Goal: Task Accomplishment & Management: Use online tool/utility

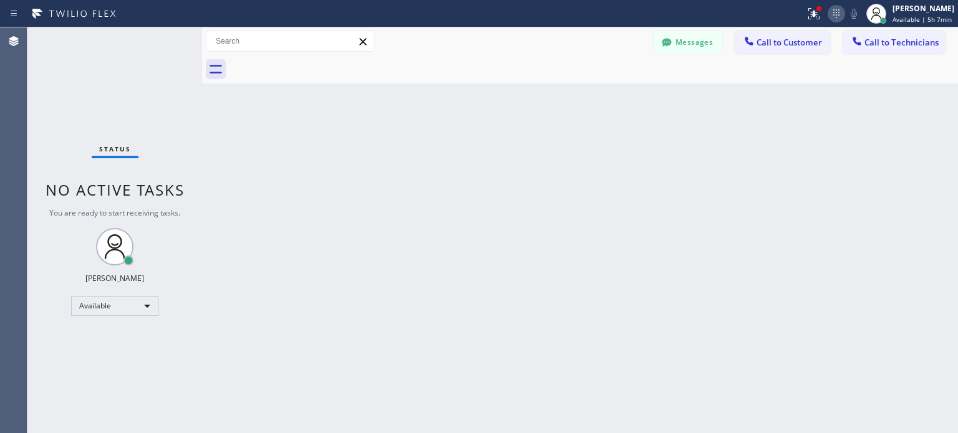
click at [831, 19] on icon at bounding box center [836, 13] width 15 height 15
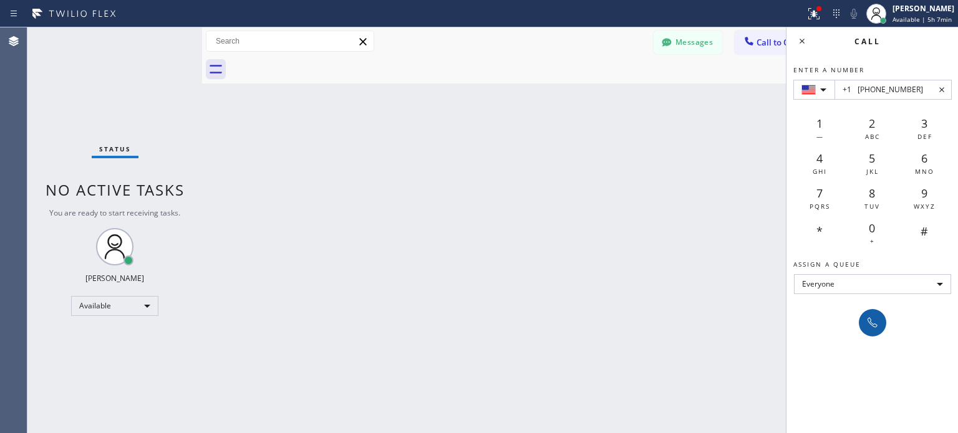
type input "+1 [PHONE_NUMBER]"
click at [873, 328] on icon at bounding box center [872, 323] width 15 height 15
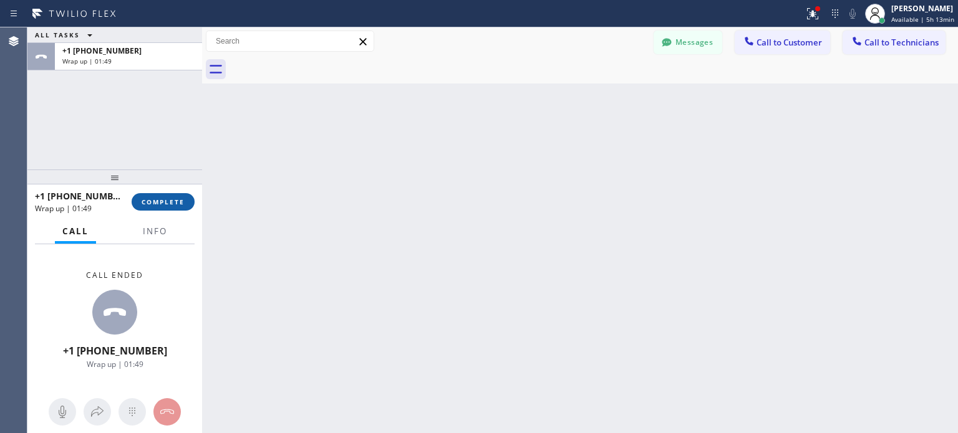
click at [183, 194] on button "COMPLETE" at bounding box center [163, 201] width 63 height 17
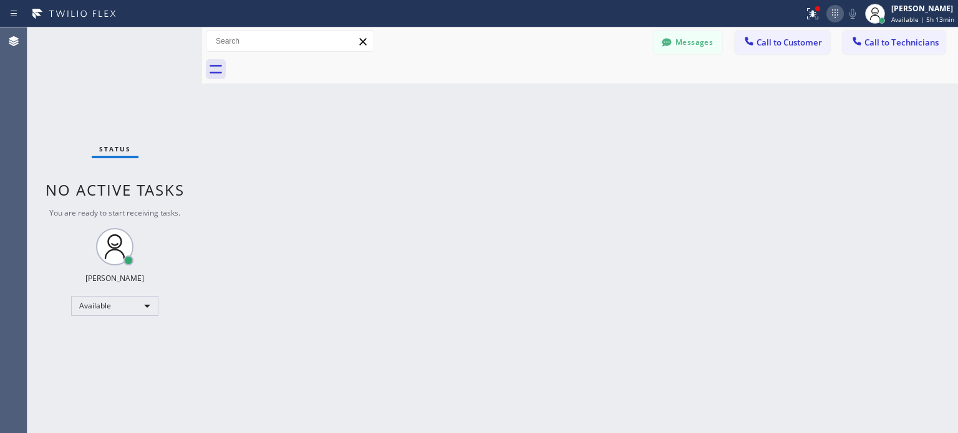
click at [839, 12] on icon at bounding box center [835, 13] width 15 height 15
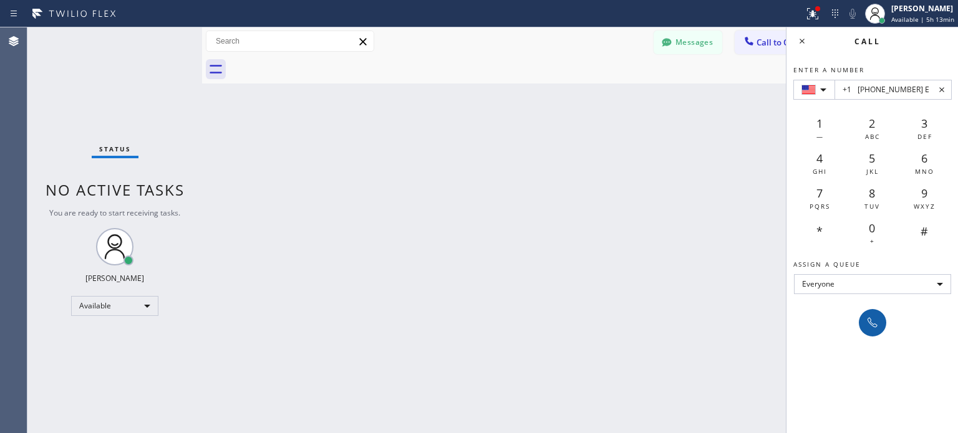
type input "+1 [PHONE_NUMBER] E"
drag, startPoint x: 872, startPoint y: 331, endPoint x: 778, endPoint y: 263, distance: 116.1
click at [872, 330] on button at bounding box center [872, 322] width 27 height 27
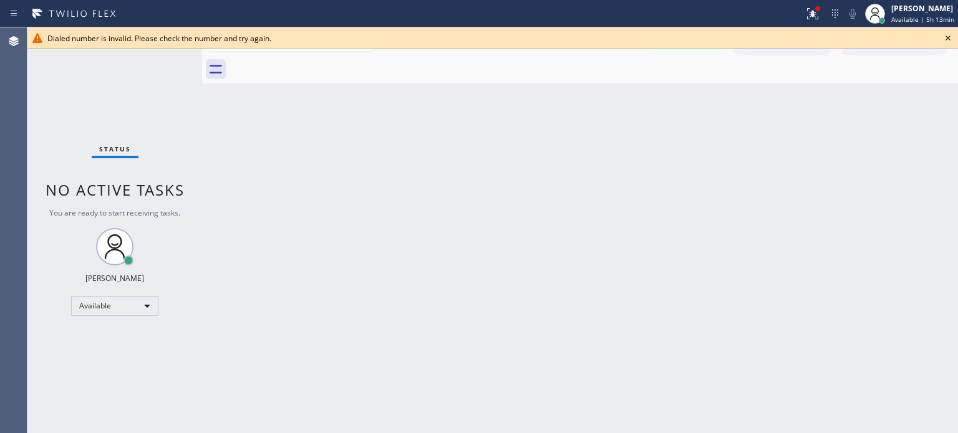
drag, startPoint x: 951, startPoint y: 35, endPoint x: 864, endPoint y: 27, distance: 87.0
click at [949, 36] on icon at bounding box center [947, 38] width 15 height 15
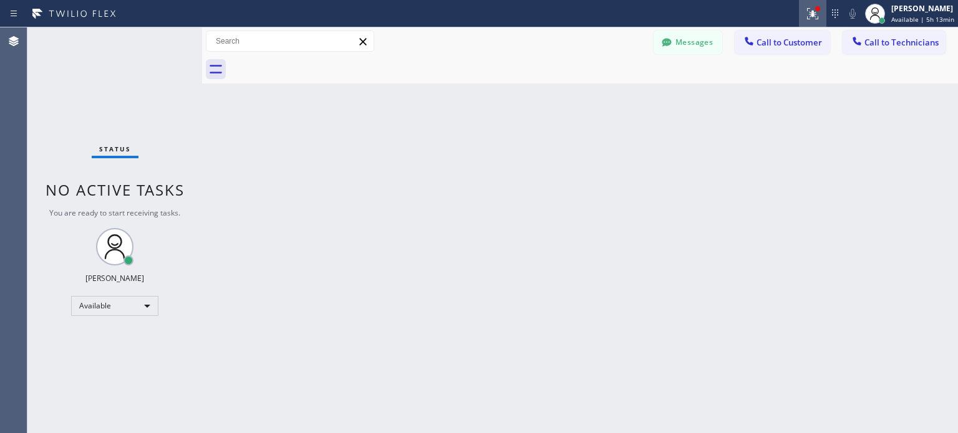
click at [807, 16] on icon at bounding box center [812, 13] width 11 height 11
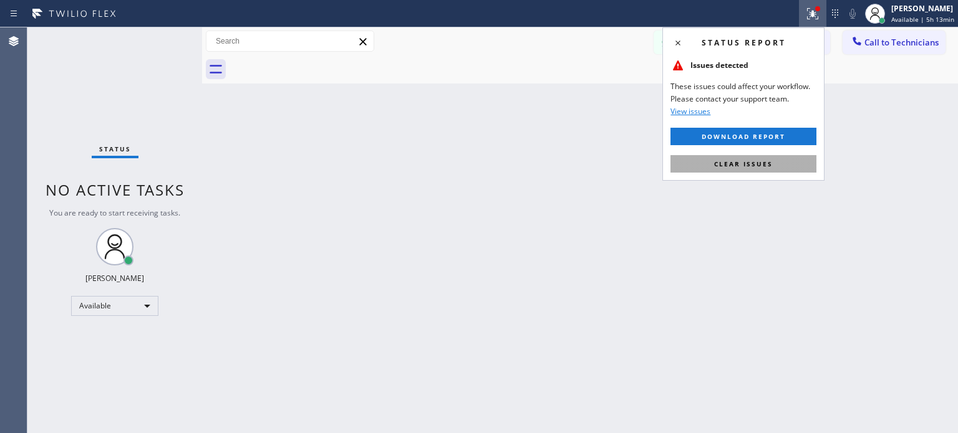
click at [756, 160] on span "Clear issues" at bounding box center [743, 164] width 59 height 9
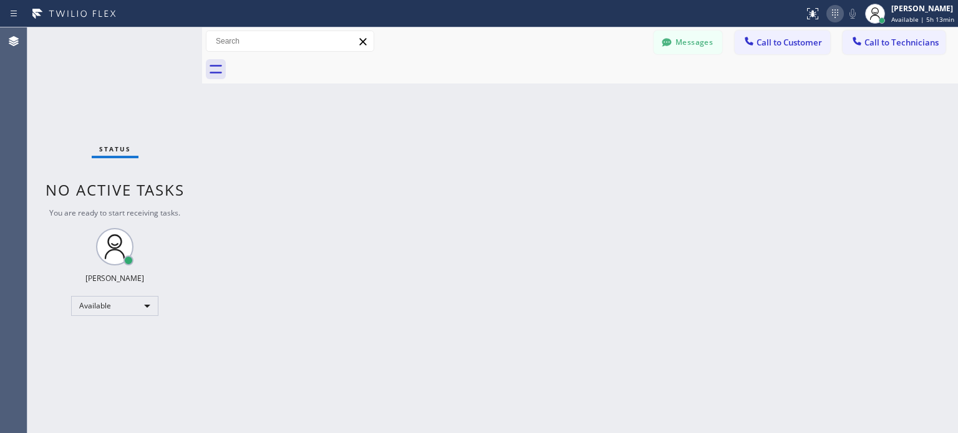
click at [828, 10] on icon at bounding box center [835, 13] width 15 height 15
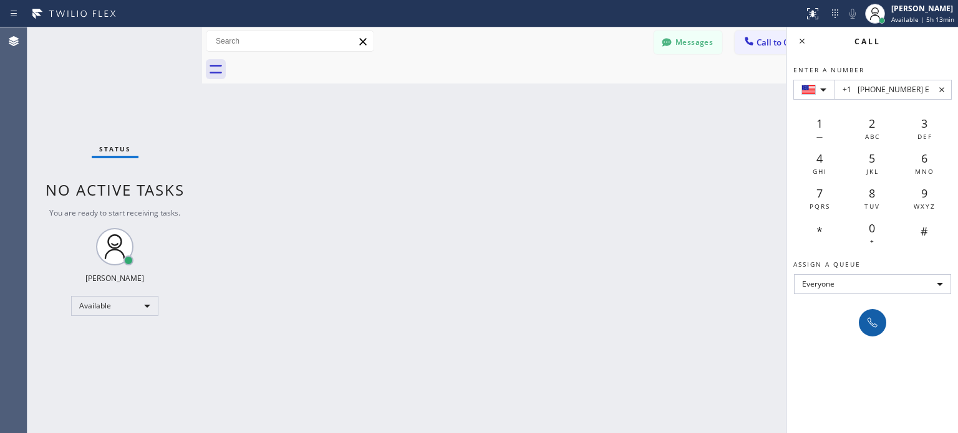
type input "+1 [PHONE_NUMBER] E"
click at [869, 323] on icon at bounding box center [872, 323] width 10 height 10
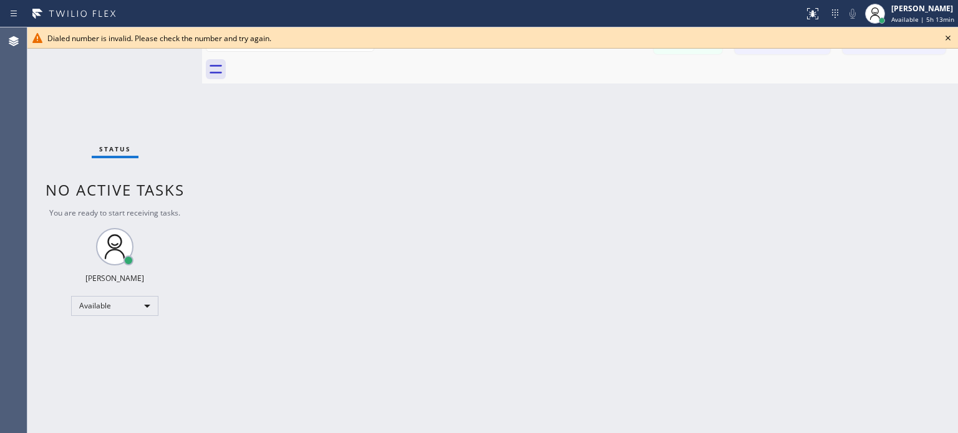
click at [947, 37] on icon at bounding box center [947, 38] width 5 height 5
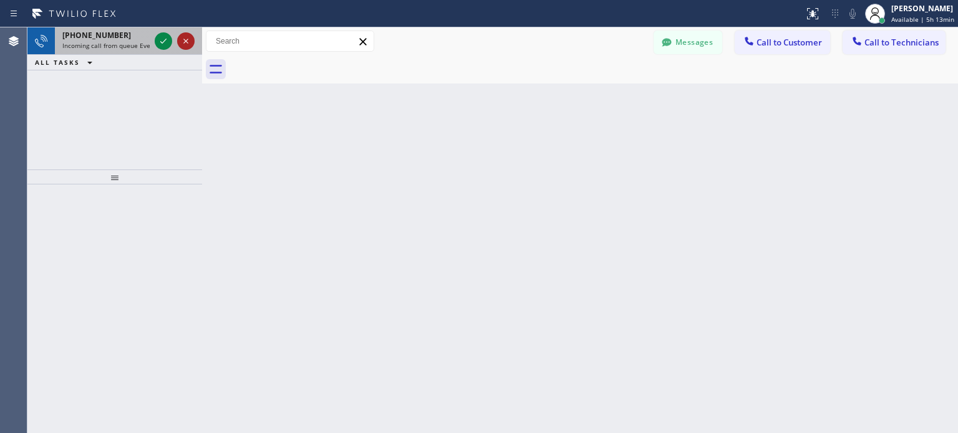
click at [181, 40] on icon at bounding box center [185, 41] width 15 height 15
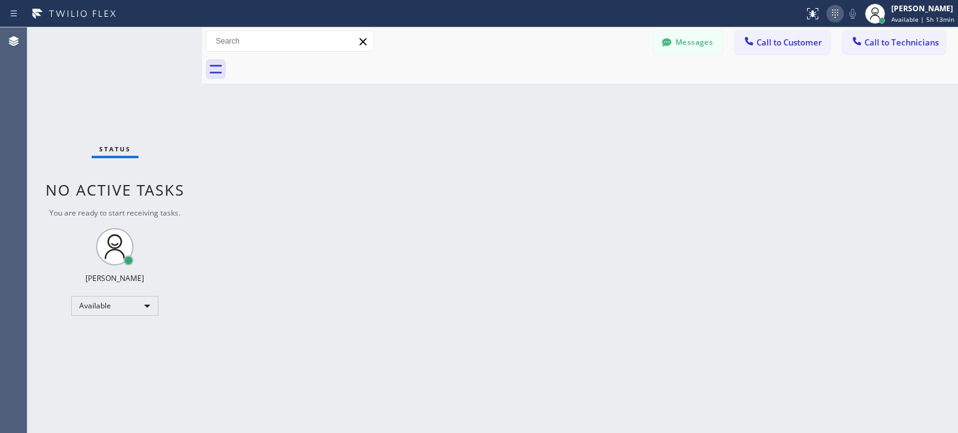
click at [829, 16] on icon at bounding box center [835, 13] width 15 height 15
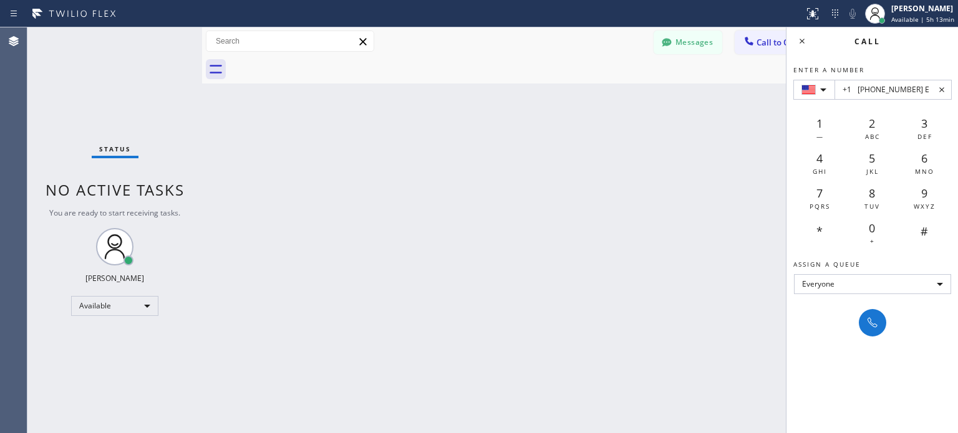
type input "+1 [PHONE_NUMBER] E"
click at [870, 317] on icon at bounding box center [872, 323] width 15 height 15
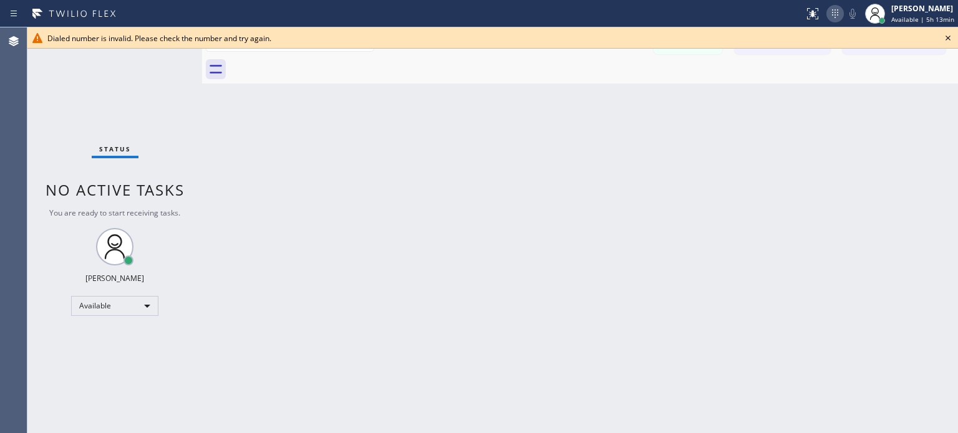
click at [831, 19] on icon at bounding box center [835, 13] width 15 height 15
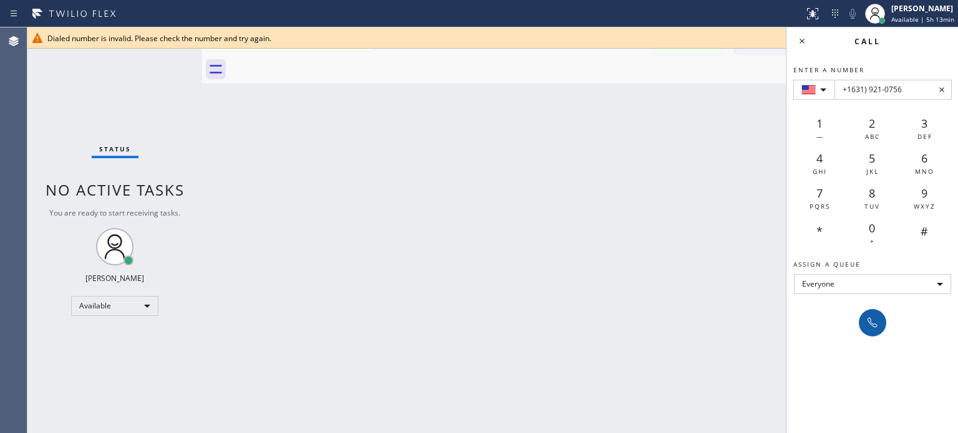
type input "+1631) 921-0756"
click at [871, 322] on icon at bounding box center [872, 323] width 10 height 10
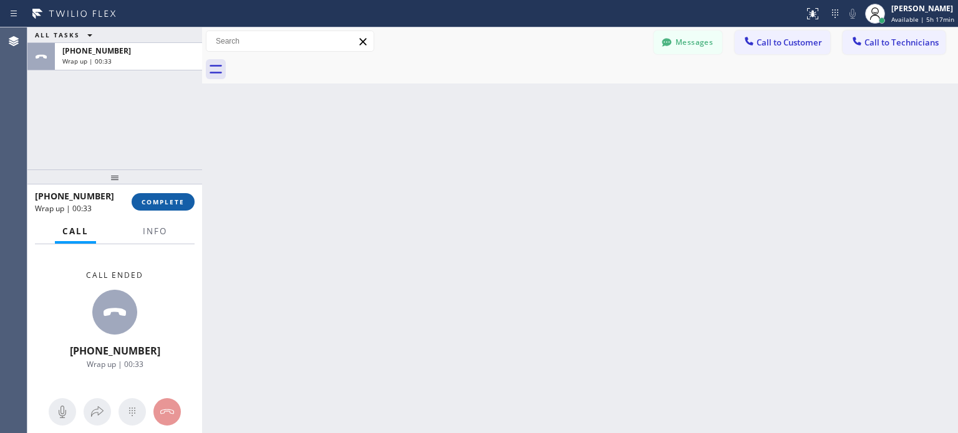
click at [173, 198] on span "COMPLETE" at bounding box center [163, 202] width 43 height 9
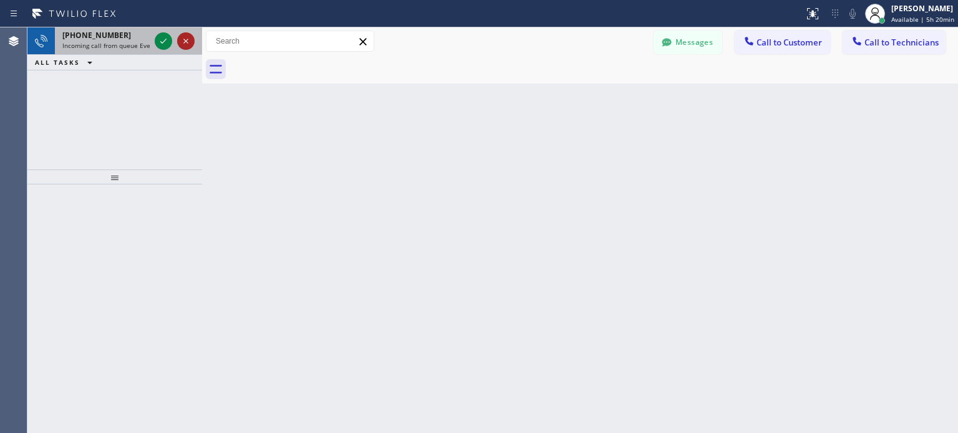
click at [188, 44] on icon at bounding box center [185, 41] width 15 height 15
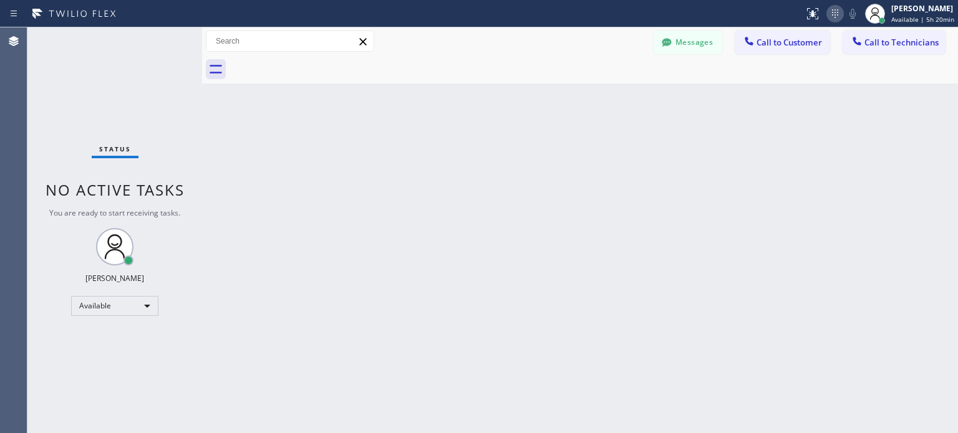
click at [836, 17] on icon at bounding box center [835, 13] width 15 height 15
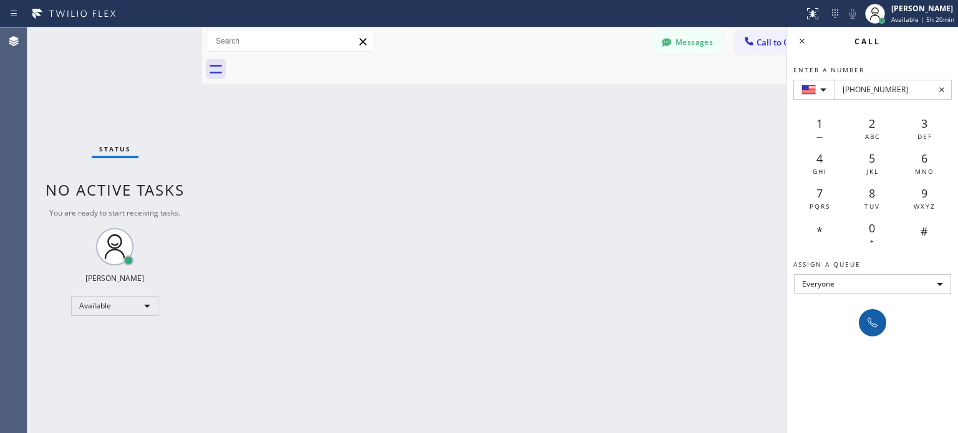
type input "[PHONE_NUMBER]"
click at [876, 327] on icon at bounding box center [872, 323] width 15 height 15
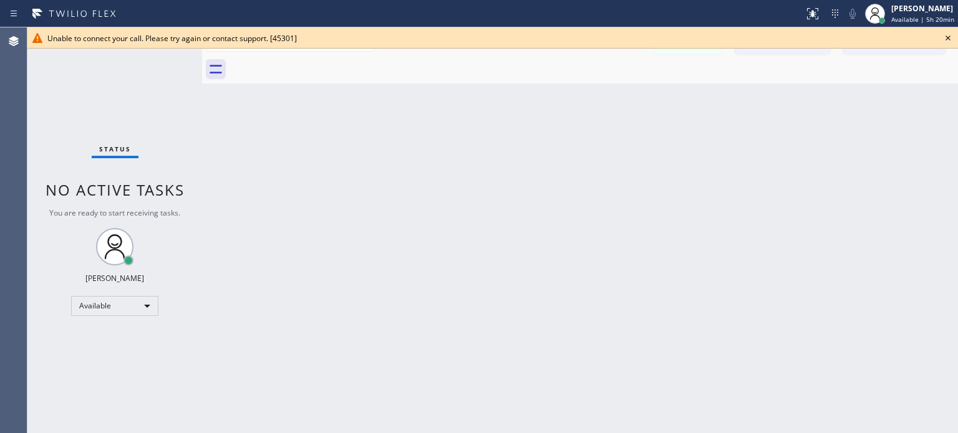
click at [947, 37] on icon at bounding box center [947, 38] width 5 height 5
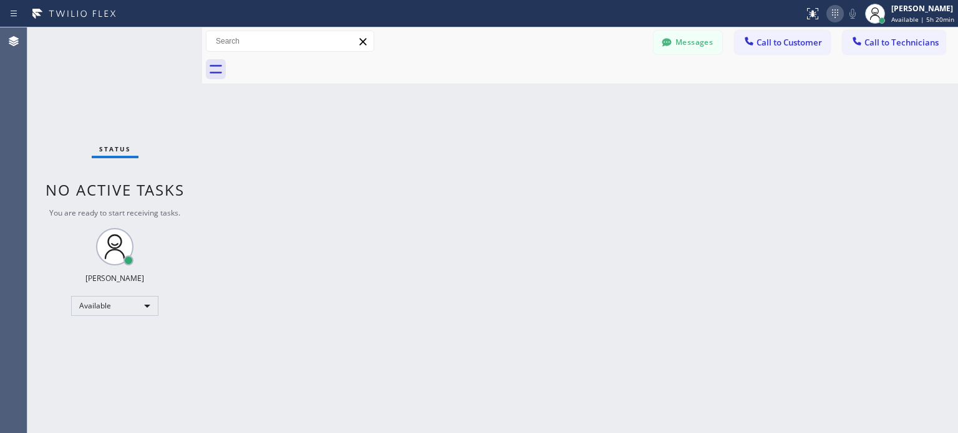
click at [834, 17] on icon at bounding box center [835, 13] width 15 height 15
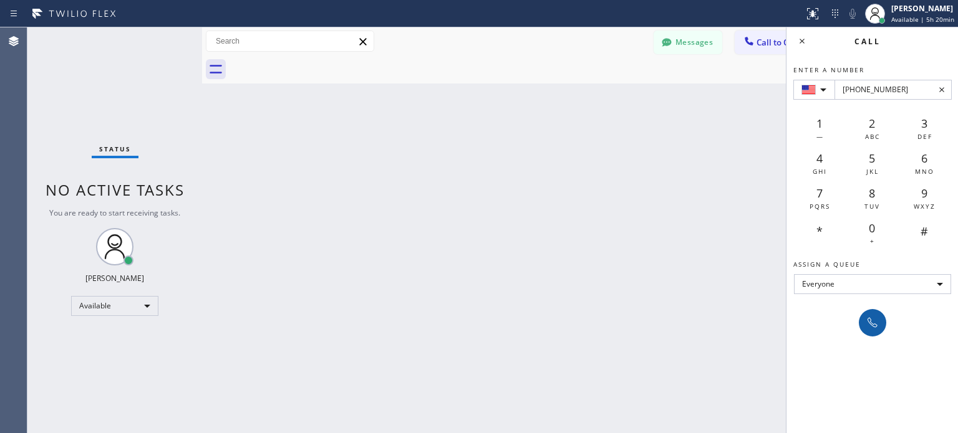
type input "[PHONE_NUMBER]"
click at [872, 325] on icon at bounding box center [872, 323] width 10 height 10
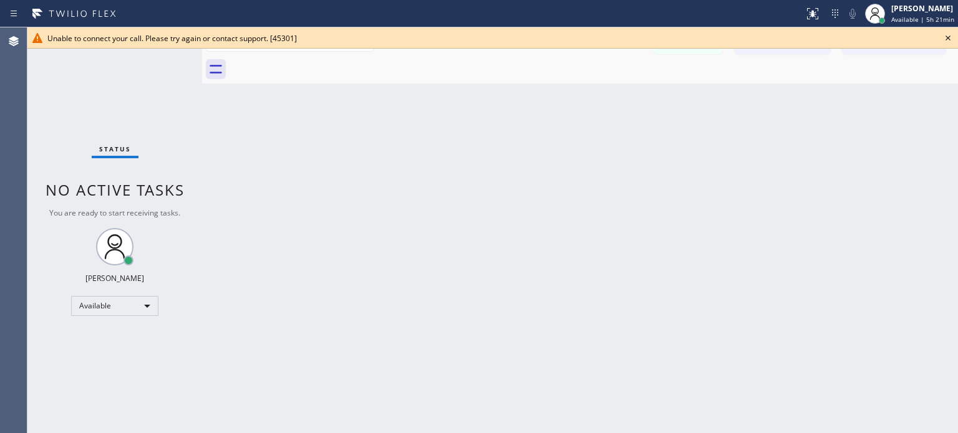
click at [950, 37] on icon at bounding box center [947, 38] width 15 height 15
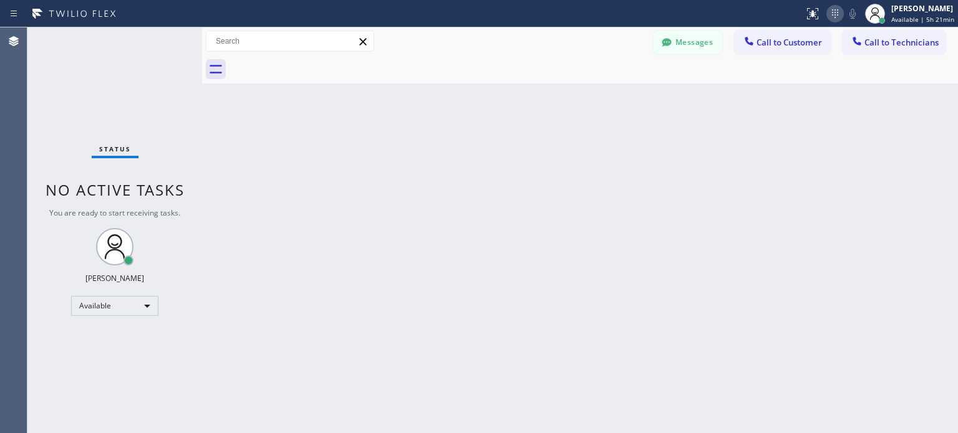
click at [841, 11] on icon at bounding box center [835, 13] width 15 height 15
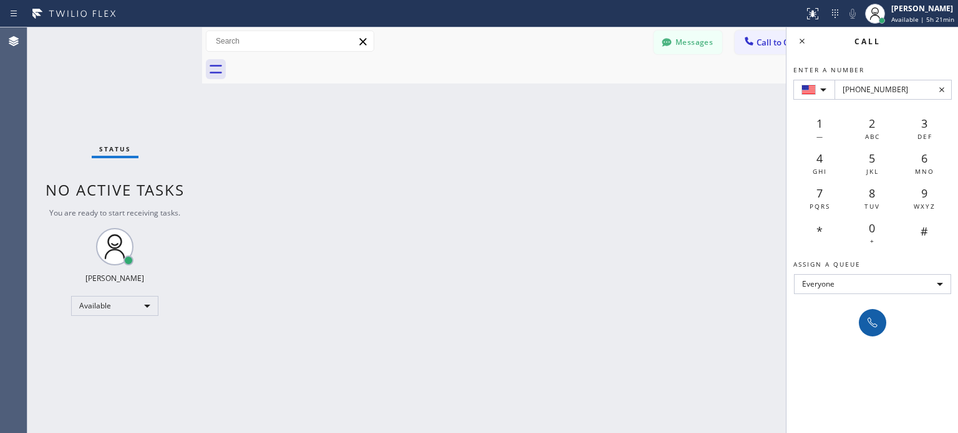
type input "[PHONE_NUMBER]"
click at [876, 326] on icon at bounding box center [872, 323] width 10 height 10
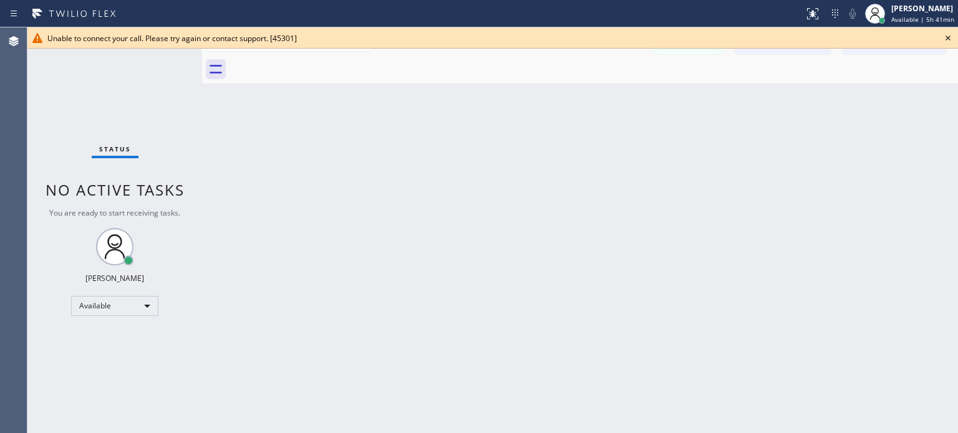
click at [944, 39] on icon at bounding box center [947, 38] width 15 height 15
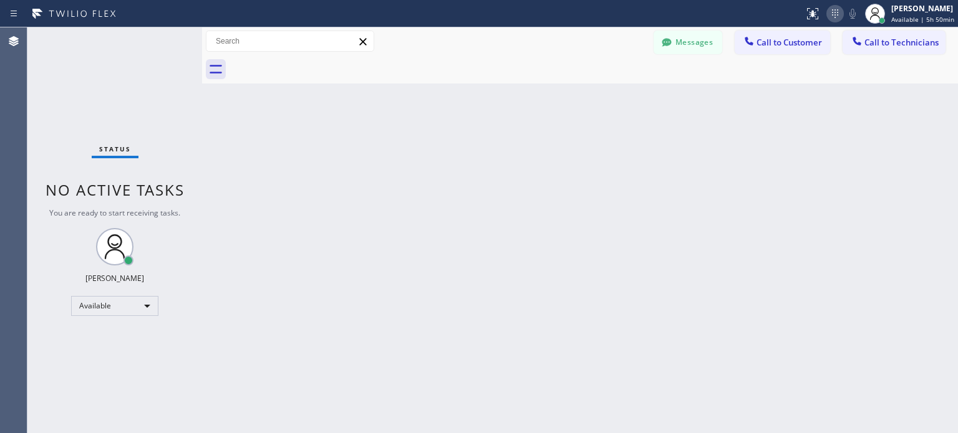
click at [838, 15] on icon at bounding box center [835, 13] width 15 height 15
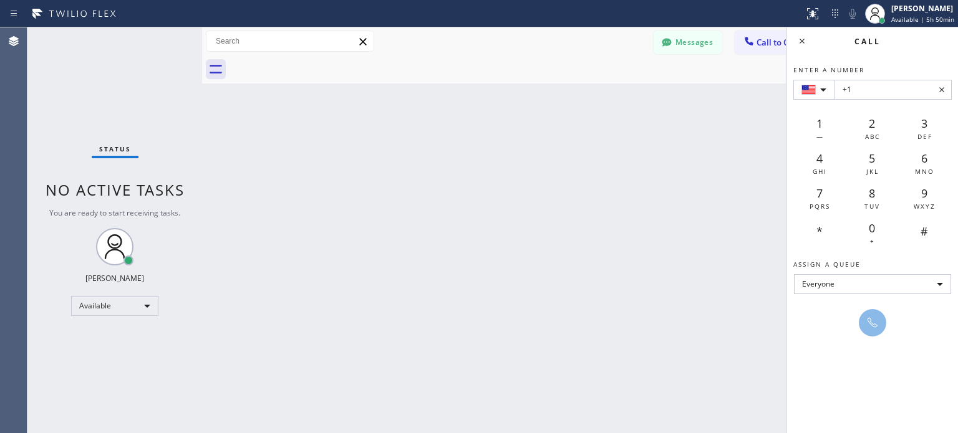
click at [881, 92] on input "+1" at bounding box center [892, 90] width 117 height 20
type input "+1 [PHONE_NUMBER]"
click at [876, 313] on button at bounding box center [872, 322] width 27 height 27
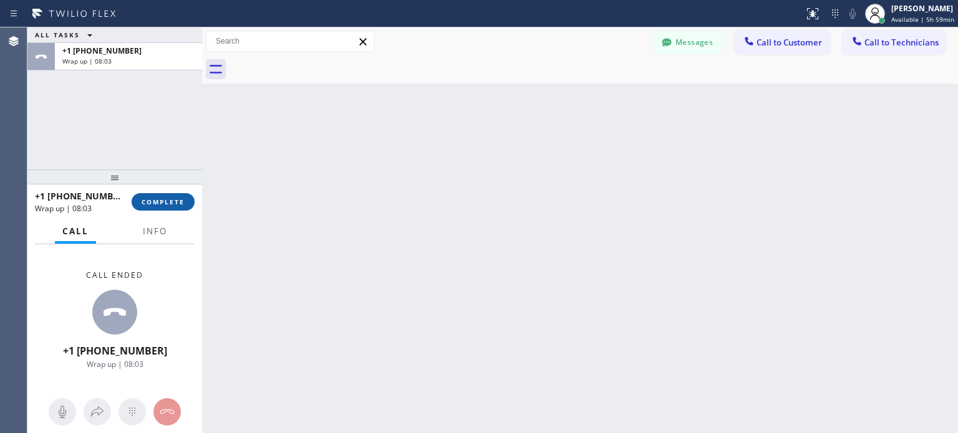
click at [182, 205] on span "COMPLETE" at bounding box center [163, 202] width 43 height 9
